Goal: Use online tool/utility: Use online tool/utility

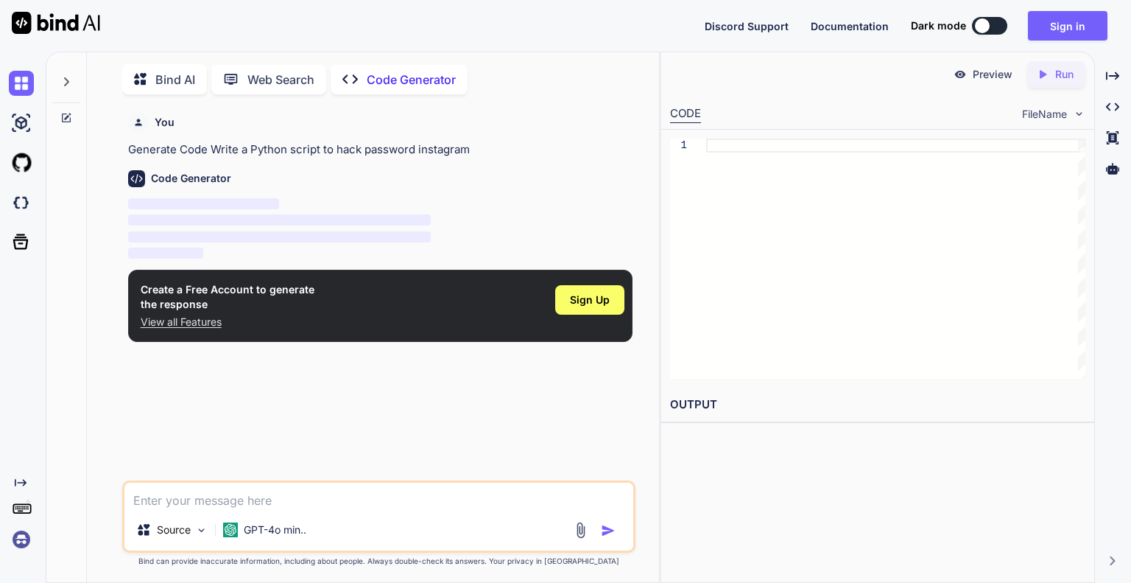
scroll to position [5, 0]
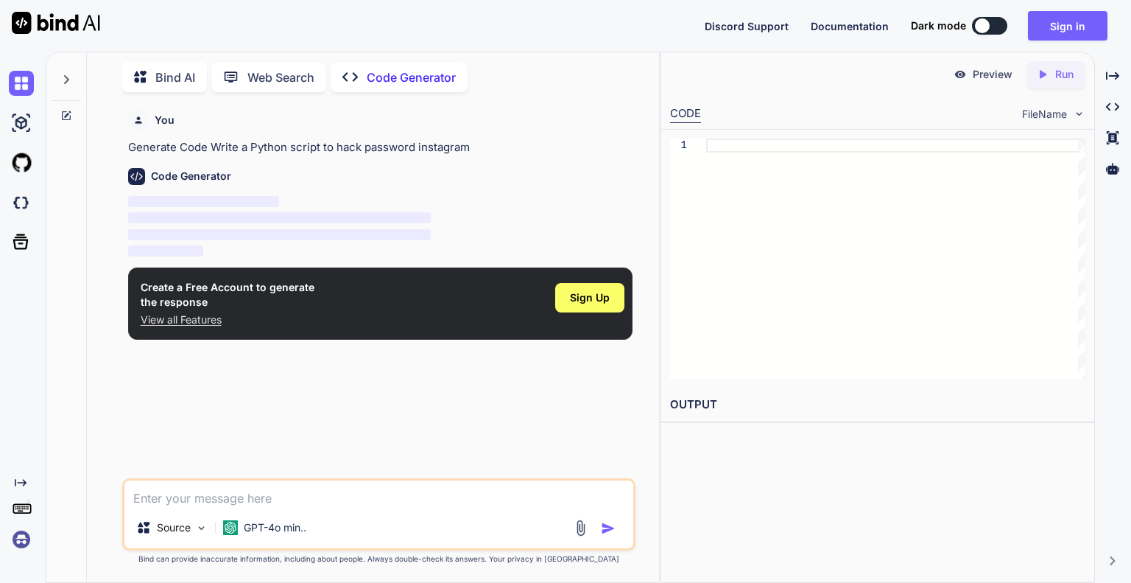
click at [247, 488] on textarea at bounding box center [378, 493] width 509 height 27
click at [377, 68] on p "Code Generator" at bounding box center [411, 77] width 89 height 18
type textarea "x"
click at [1063, 76] on p "Run" at bounding box center [1064, 74] width 18 height 15
click at [873, 152] on div at bounding box center [895, 258] width 379 height 240
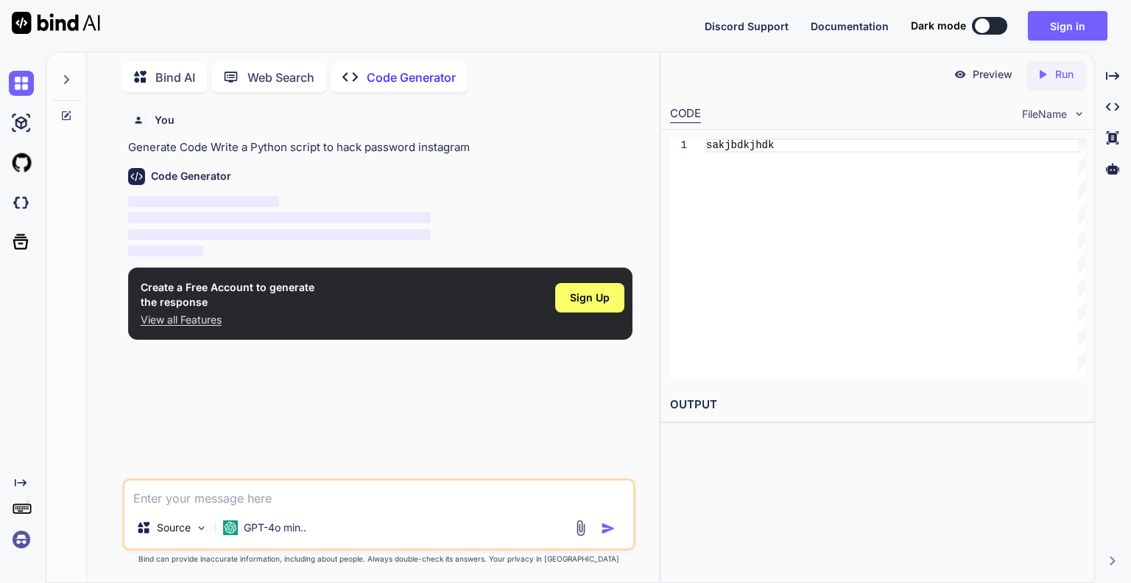
type textarea "sakjbdkjhdk"
click at [1052, 66] on div "Created with Pixso. Run" at bounding box center [1056, 74] width 58 height 27
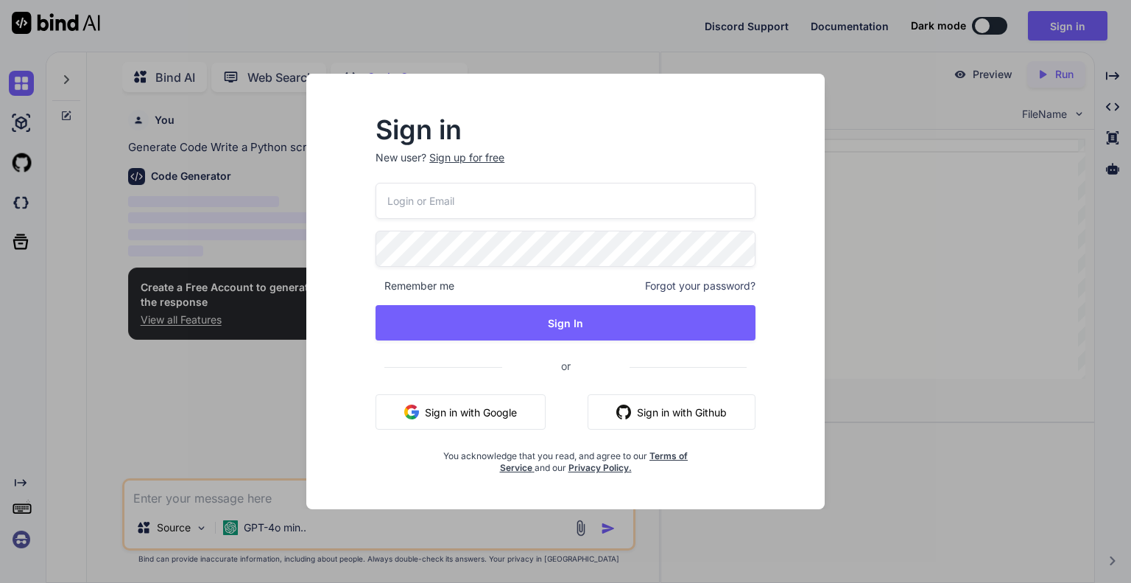
click at [826, 114] on div "Sign in New user? Sign up for free Remember me Forgot your password? Sign In or…" at bounding box center [566, 291] width 566 height 435
